Goal: Check status: Check status

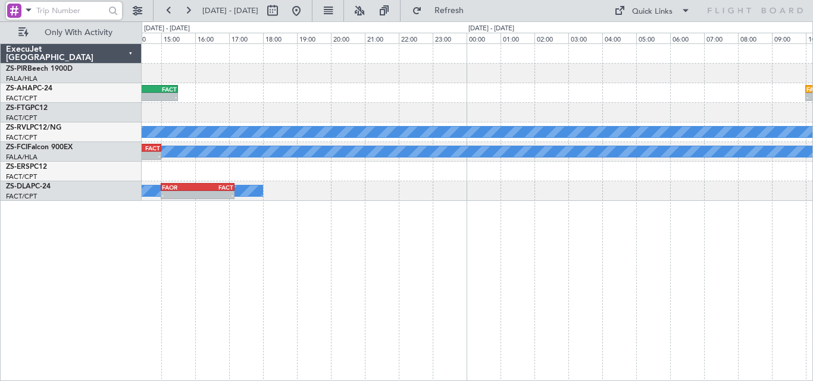
click at [378, 275] on div "FAPE 08:05 Z FAOR 10:15 Z - - - - FAKN 12:50 Z FACT 15:30 Z FACT 10:00 Z FAMN 1…" at bounding box center [477, 212] width 671 height 338
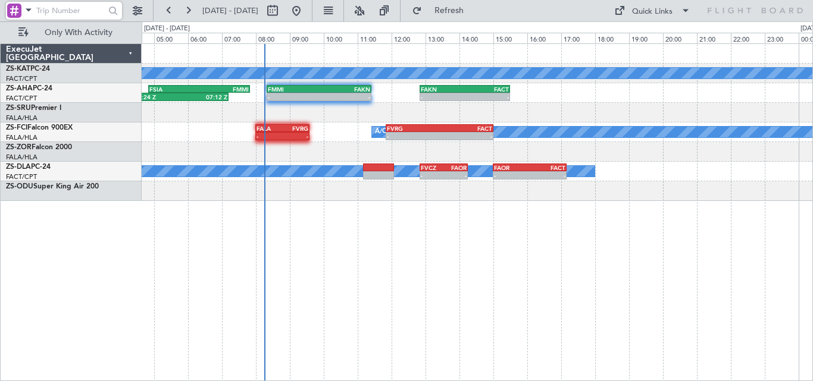
click at [812, 324] on div "A/C Unavailable - - FAKN 12:50 Z FACT 15:30 Z FMMI 08:20 Z FAKN 11:25 Z - - FSI…" at bounding box center [406, 201] width 813 height 360
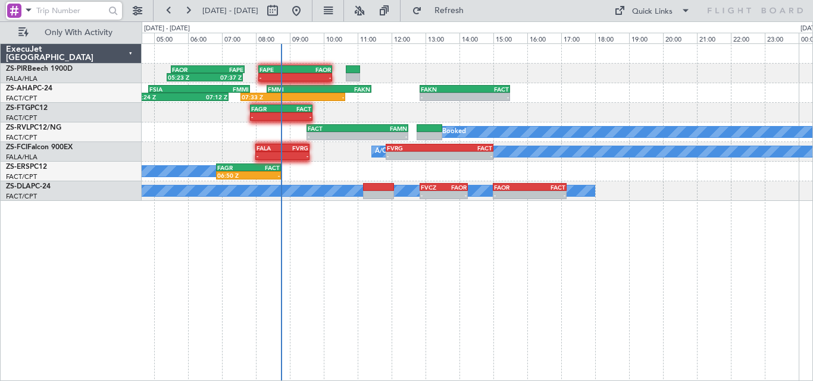
click at [86, 9] on input "text" at bounding box center [70, 11] width 68 height 18
paste input "499761"
type input "499761"
click at [107, 15] on div at bounding box center [113, 11] width 18 height 18
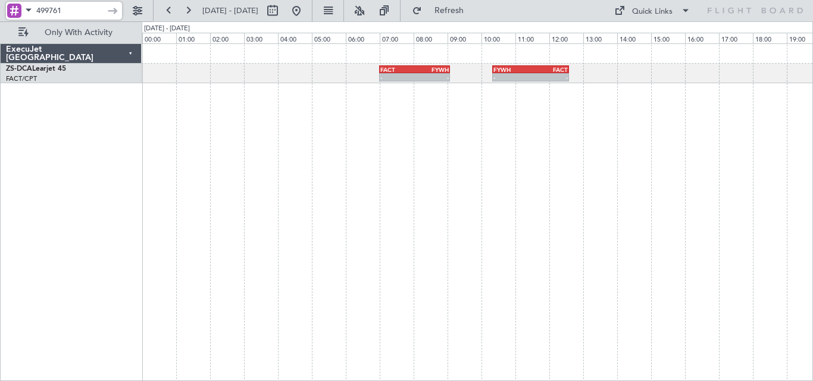
drag, startPoint x: 85, startPoint y: 5, endPoint x: -34, endPoint y: 27, distance: 121.0
click at [0, 27] on html "499761 [DATE] - [DATE] Refresh Quick Links Only With Activity - - FACT 07:00 Z …" at bounding box center [406, 190] width 813 height 381
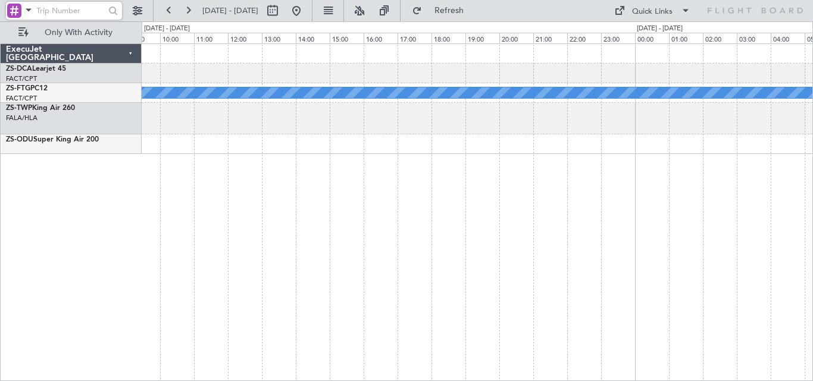
click at [812, 196] on div "FACT 07:00 Z FYWH 09:05 Z - - A/C Booked A/C Booked FAKN 08:30 Z FVFA 10:30 Z -…" at bounding box center [406, 201] width 813 height 360
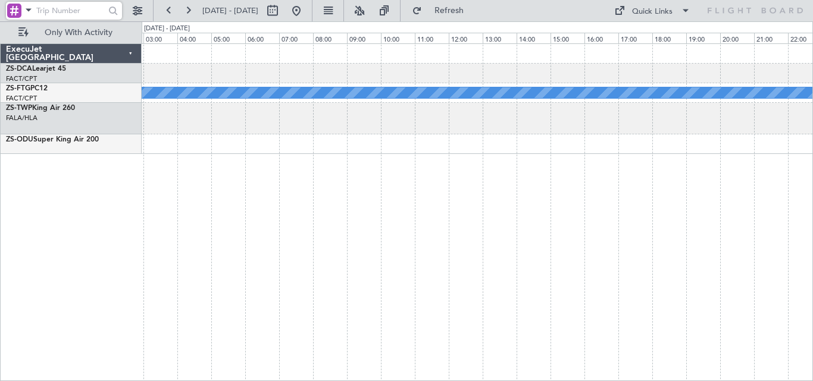
click at [685, 183] on div "A/C Booked" at bounding box center [477, 212] width 671 height 338
click at [779, 154] on div "A/C Booked" at bounding box center [477, 212] width 671 height 338
click at [812, 129] on div "A/C Booked ExecuJet [GEOGRAPHIC_DATA] ZS-DCA Learjet 45 FACT/CPT [GEOGRAPHIC_DA…" at bounding box center [406, 201] width 813 height 360
click at [812, 120] on div "A/C Booked A/C Booked ExecuJet [GEOGRAPHIC_DATA] ZS-DCA Learjet 45 FACT/CPT [GE…" at bounding box center [406, 201] width 813 height 360
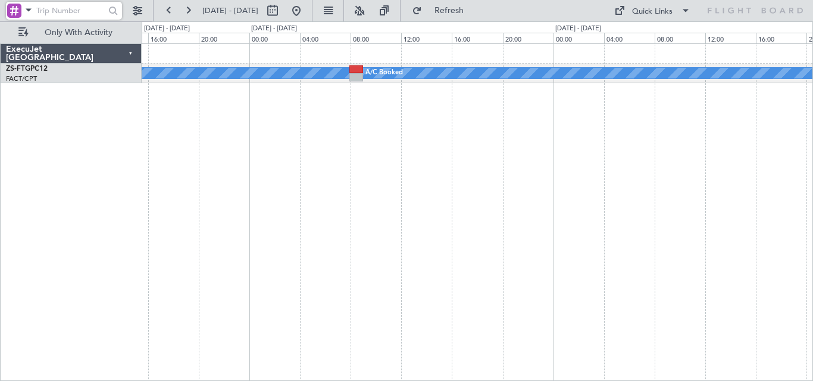
click at [743, 183] on div "A/C Booked A/C Booked" at bounding box center [477, 212] width 671 height 338
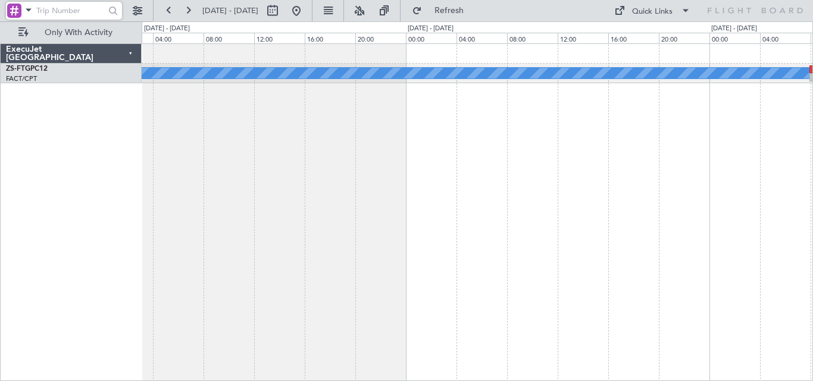
click at [685, 155] on div "A/C Booked A/C Booked" at bounding box center [477, 212] width 671 height 338
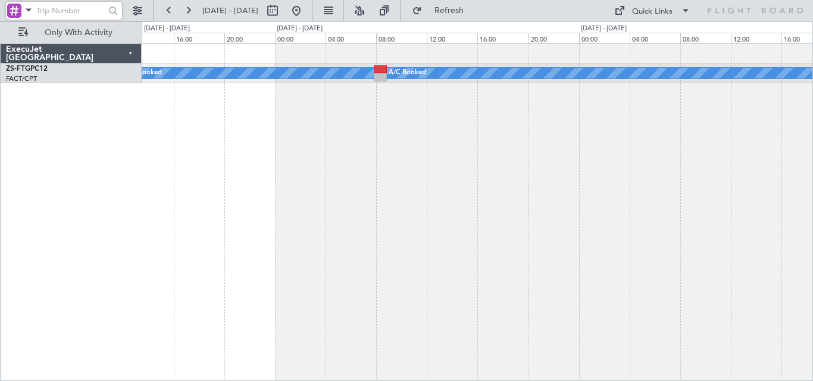
click at [684, 141] on div "A/C Booked A/C Booked FACT 08:00 Z FBMN 11:55 Z - -" at bounding box center [477, 212] width 671 height 338
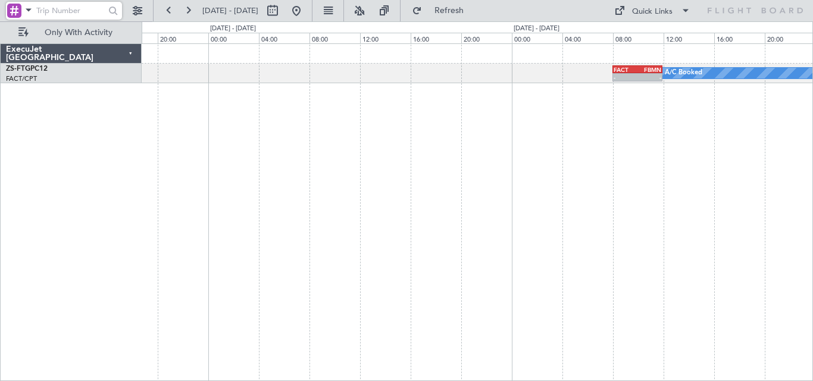
click at [649, 138] on div "A/C Booked FACT 08:00 Z FBMN 11:55 Z - - A/C Booked" at bounding box center [477, 212] width 671 height 338
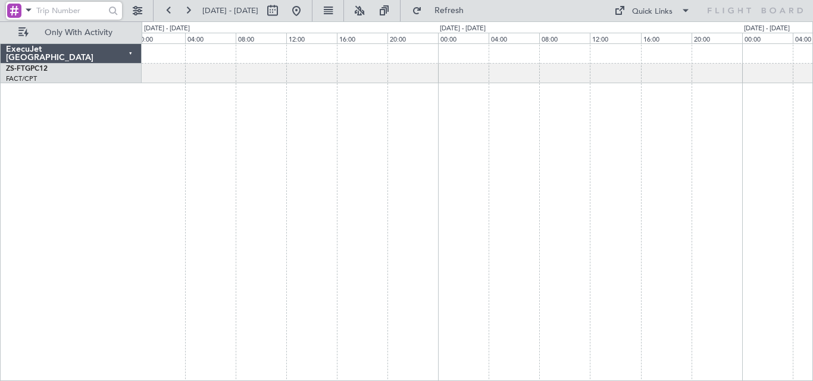
click at [706, 177] on div at bounding box center [477, 212] width 671 height 338
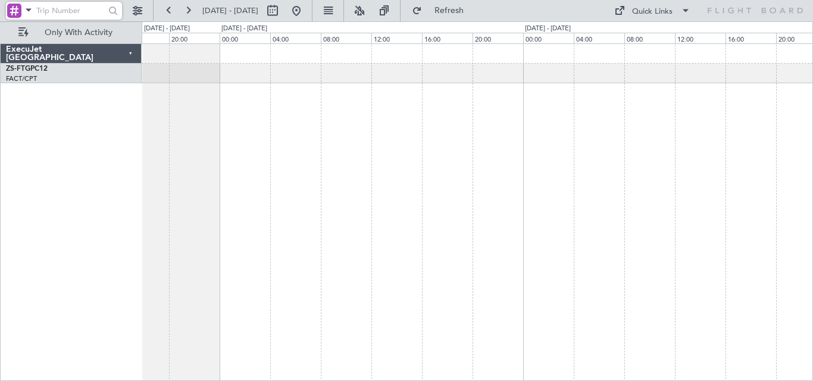
click at [678, 184] on div at bounding box center [477, 212] width 671 height 338
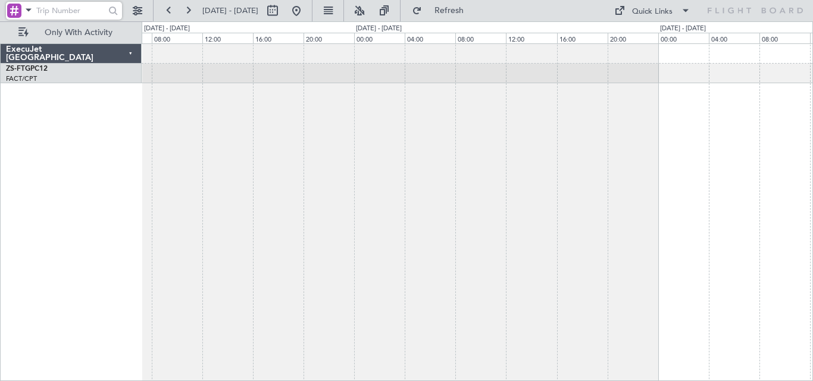
click at [633, 168] on div at bounding box center [477, 212] width 671 height 338
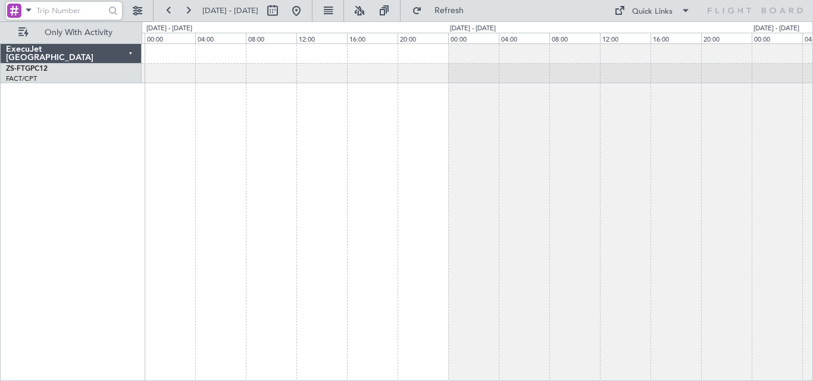
click at [561, 177] on div at bounding box center [477, 212] width 671 height 338
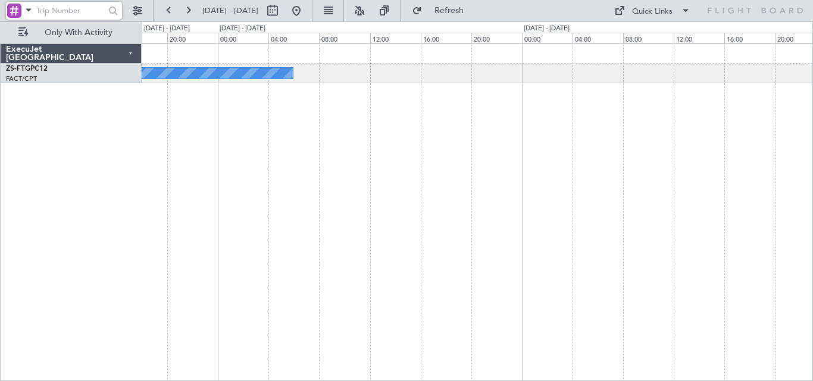
click at [559, 183] on div "A/C Booked" at bounding box center [477, 212] width 671 height 338
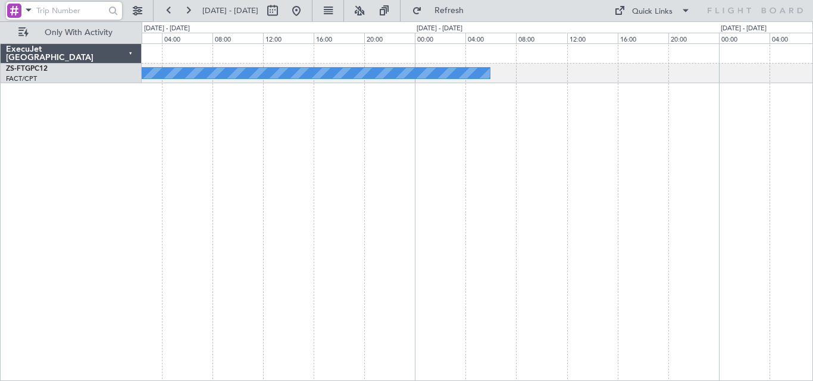
click at [643, 154] on div "A/C Booked ExecuJet [GEOGRAPHIC_DATA] ZS-FTG PC12 FACT/CPT [GEOGRAPHIC_DATA] In…" at bounding box center [406, 201] width 813 height 360
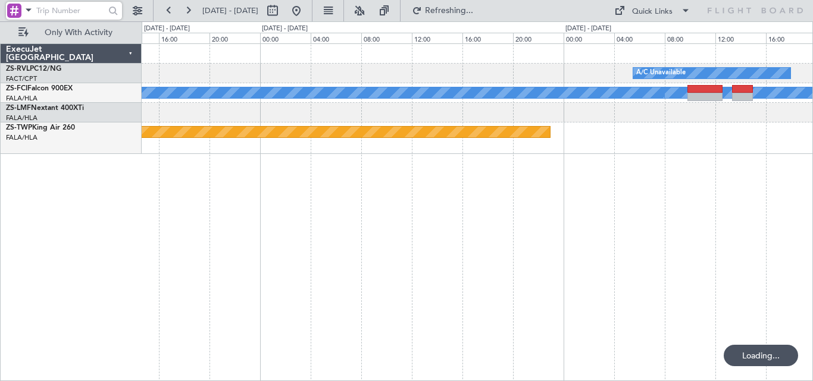
click at [787, 117] on div "A/C Unavailable A/C Booked A/C Booked A/C Booked A/C Booked A/C Booked - - FALA…" at bounding box center [477, 212] width 671 height 338
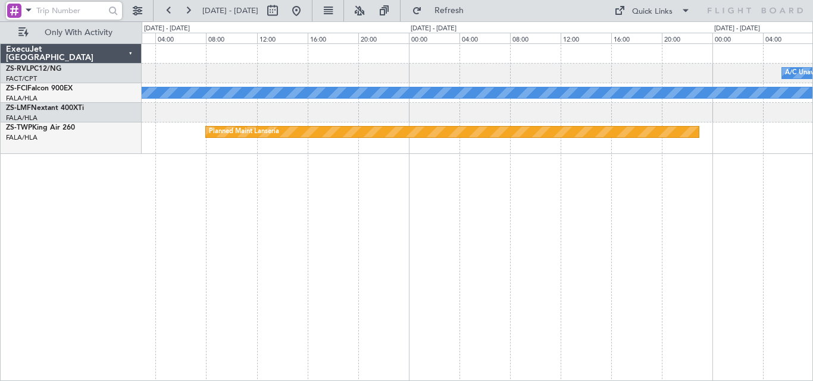
click at [656, 131] on div "A/C Unavailable A/C Booked A/C Booked A/C Booked A/C Booked A/C Booked Planned …" at bounding box center [477, 212] width 671 height 338
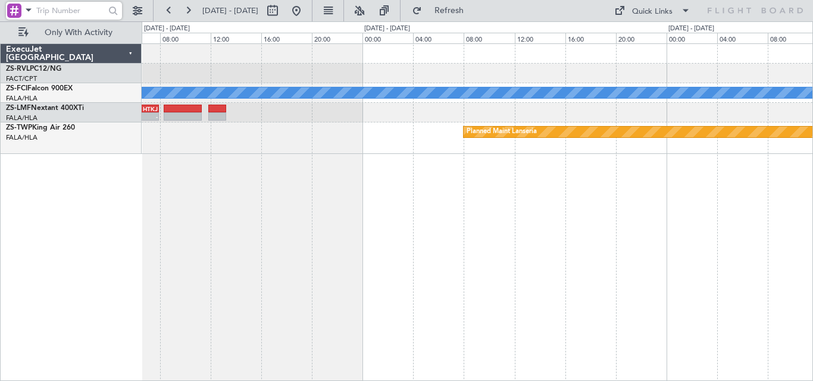
click at [667, 133] on div "A/C Booked A/C Booked A/C Booked A/C Booked A/C Booked FALA 04:00 Z HTKJ 07:56 …" at bounding box center [477, 212] width 671 height 338
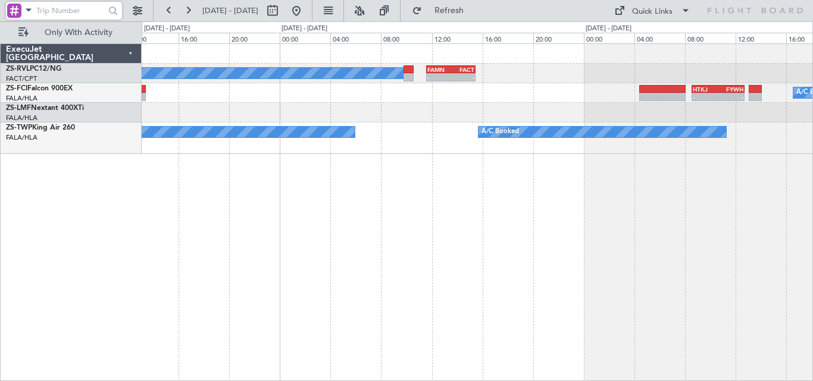
click at [764, 168] on div "- - FAMN 11:35 Z FACT 15:30 Z A/C Booked A/C Booked A/C Booked A/C Booked HTKJ …" at bounding box center [477, 212] width 671 height 338
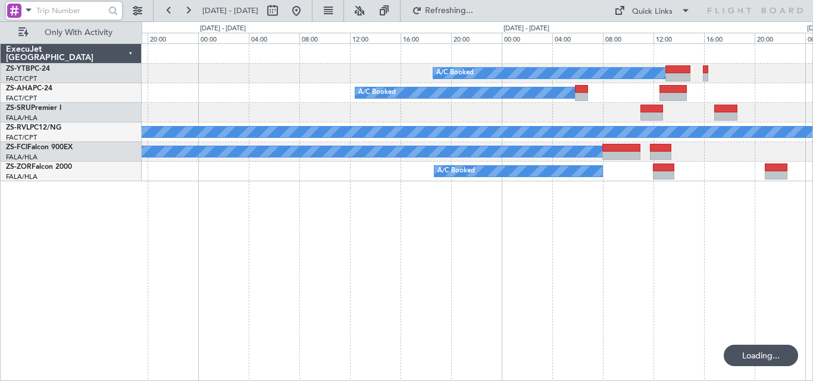
click at [802, 174] on div "A/C Booked Planned Maint Lanseria A/C Booked A/C Booked - - FAMN 11:35 Z FACT 1…" at bounding box center [477, 212] width 671 height 338
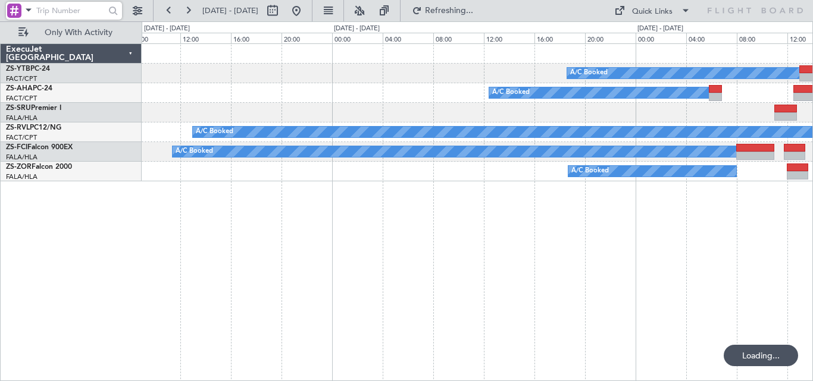
click at [633, 170] on div "A/C Booked A/C Booked A/C Booked A/C Booked A/C Booked" at bounding box center [477, 212] width 671 height 338
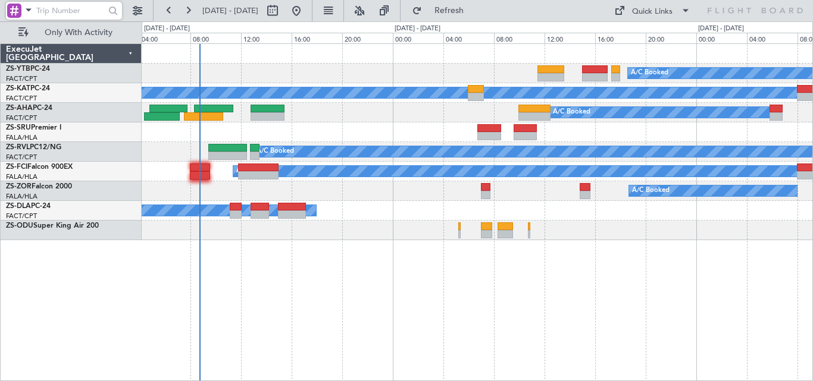
click at [398, 186] on div "A/C Booked" at bounding box center [477, 191] width 671 height 20
